Goal: Transaction & Acquisition: Purchase product/service

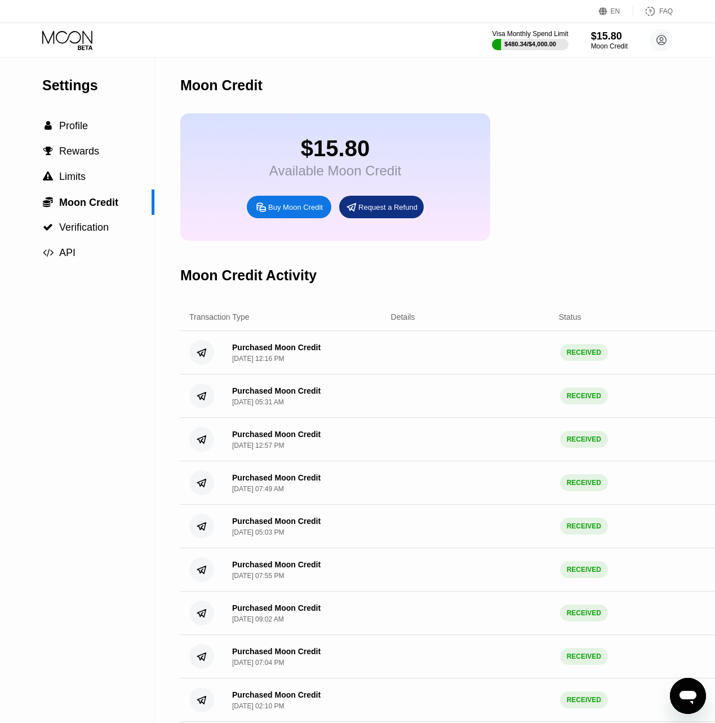
click at [306, 212] on div "Buy Moon Credit" at bounding box center [295, 207] width 55 height 10
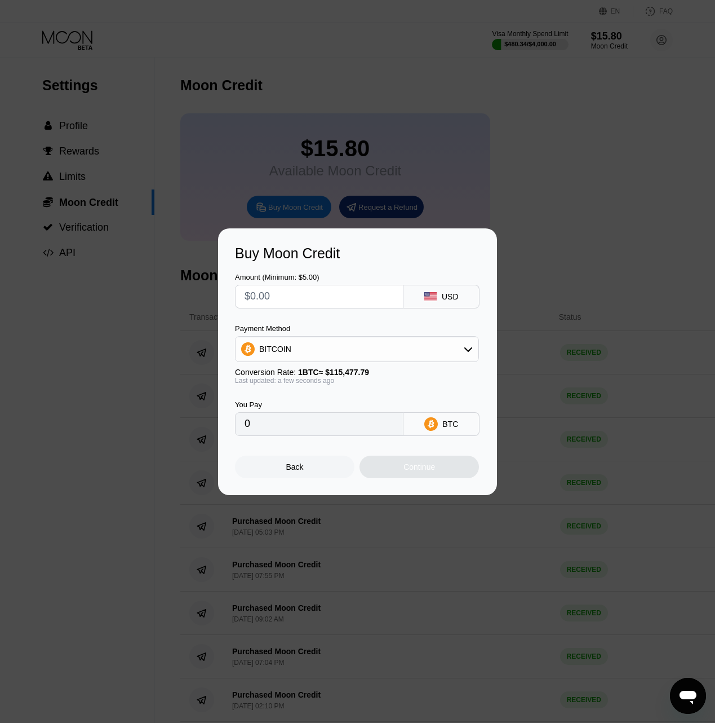
click at [313, 290] on input "text" at bounding box center [319, 296] width 149 height 23
type input "$2"
type input "0.00001732"
type input "$25"
type input "0.00021650"
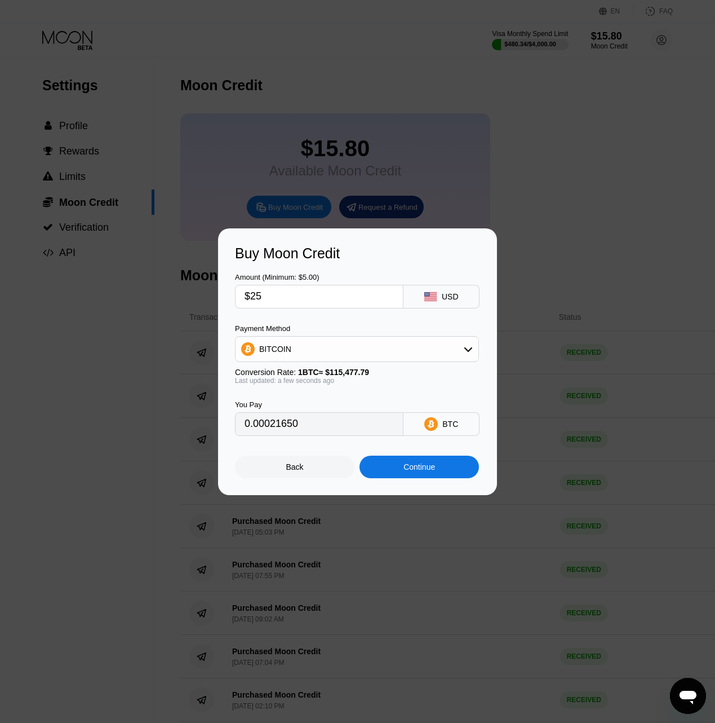
type input "$25"
click at [412, 466] on div "Continue" at bounding box center [420, 466] width 32 height 9
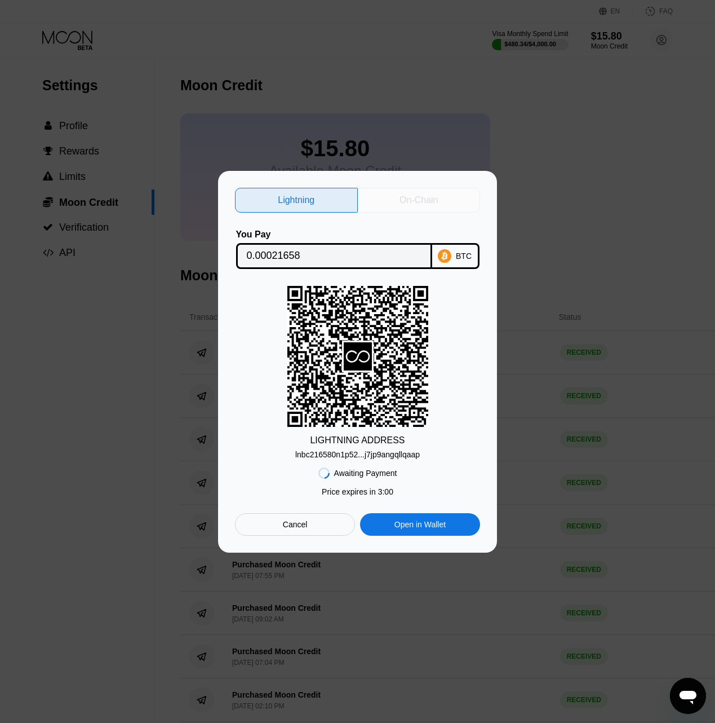
click at [416, 188] on div "On-Chain" at bounding box center [419, 200] width 123 height 25
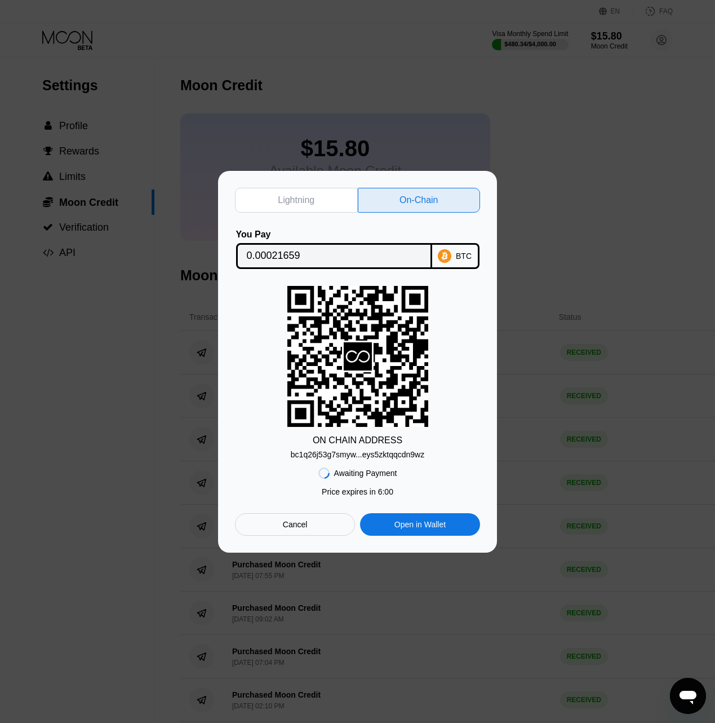
click at [296, 249] on input "0.00021659" at bounding box center [334, 256] width 175 height 23
click at [358, 457] on div "bc1q26j53g7smyw...eys5zktqqcdn9wz" at bounding box center [358, 454] width 134 height 9
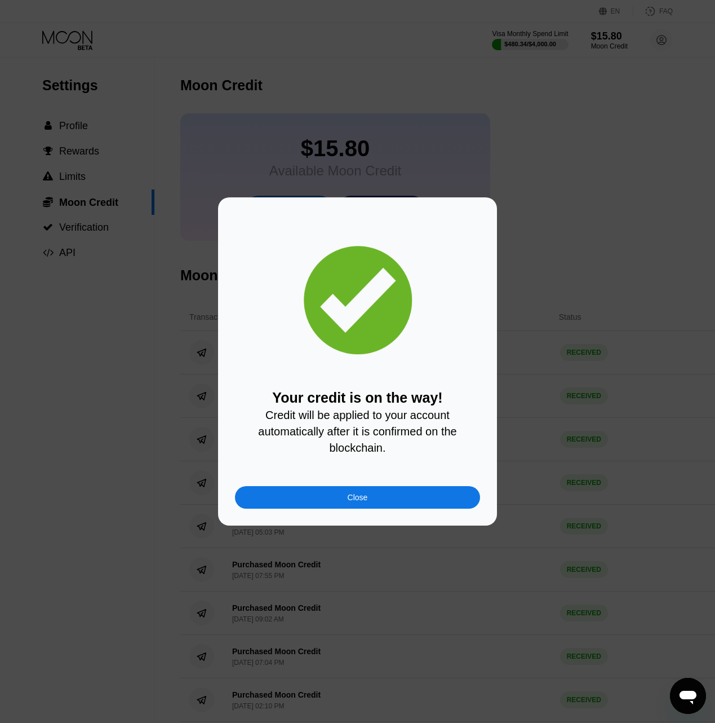
click at [339, 492] on div "Close" at bounding box center [357, 497] width 245 height 23
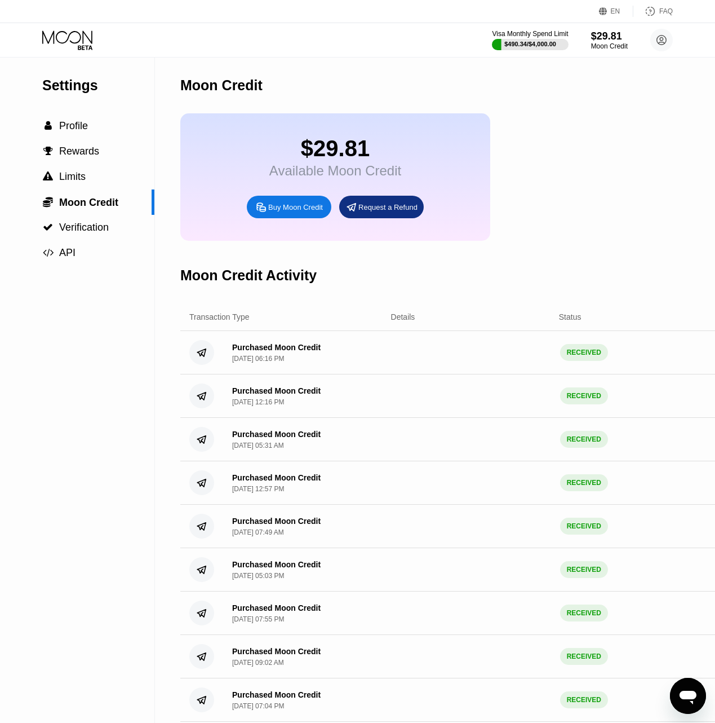
click at [332, 127] on div "$29.81 Available Moon Credit Buy Moon Credit Request a Refund" at bounding box center [335, 176] width 310 height 127
click at [534, 113] on div "Moon Credit" at bounding box center [474, 85] width 589 height 56
click at [639, 124] on div "$29.81 Available Moon Credit Buy Moon Credit Request a Refund" at bounding box center [474, 176] width 589 height 127
click at [521, 45] on div "$490.34 / $4,000.00" at bounding box center [530, 44] width 53 height 7
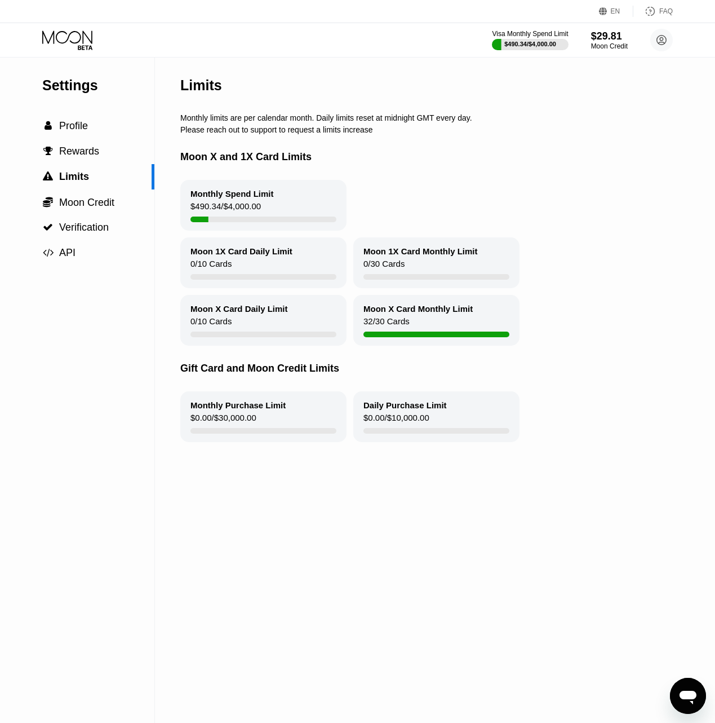
click at [88, 44] on icon at bounding box center [68, 40] width 52 height 20
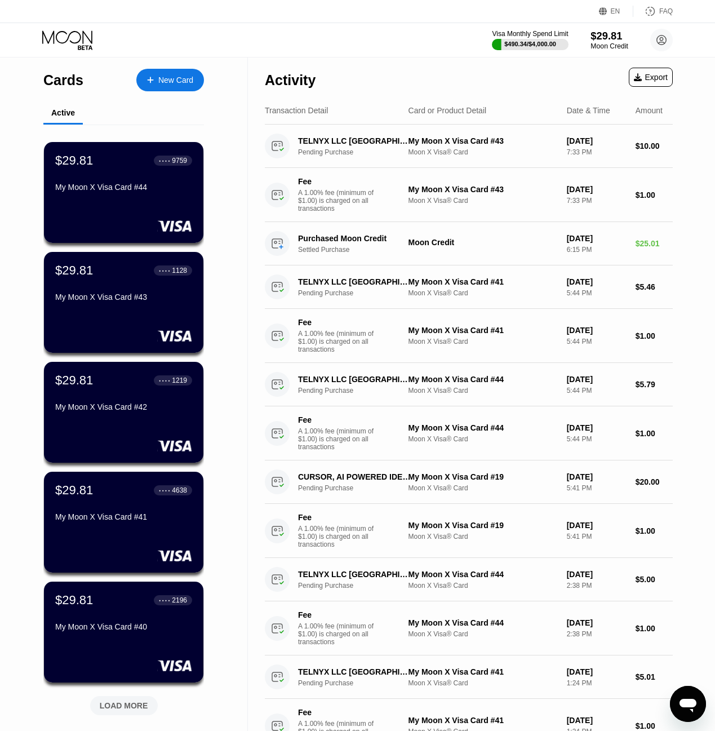
click at [605, 30] on div "$29.81" at bounding box center [610, 36] width 38 height 12
